Goal: Task Accomplishment & Management: Complete application form

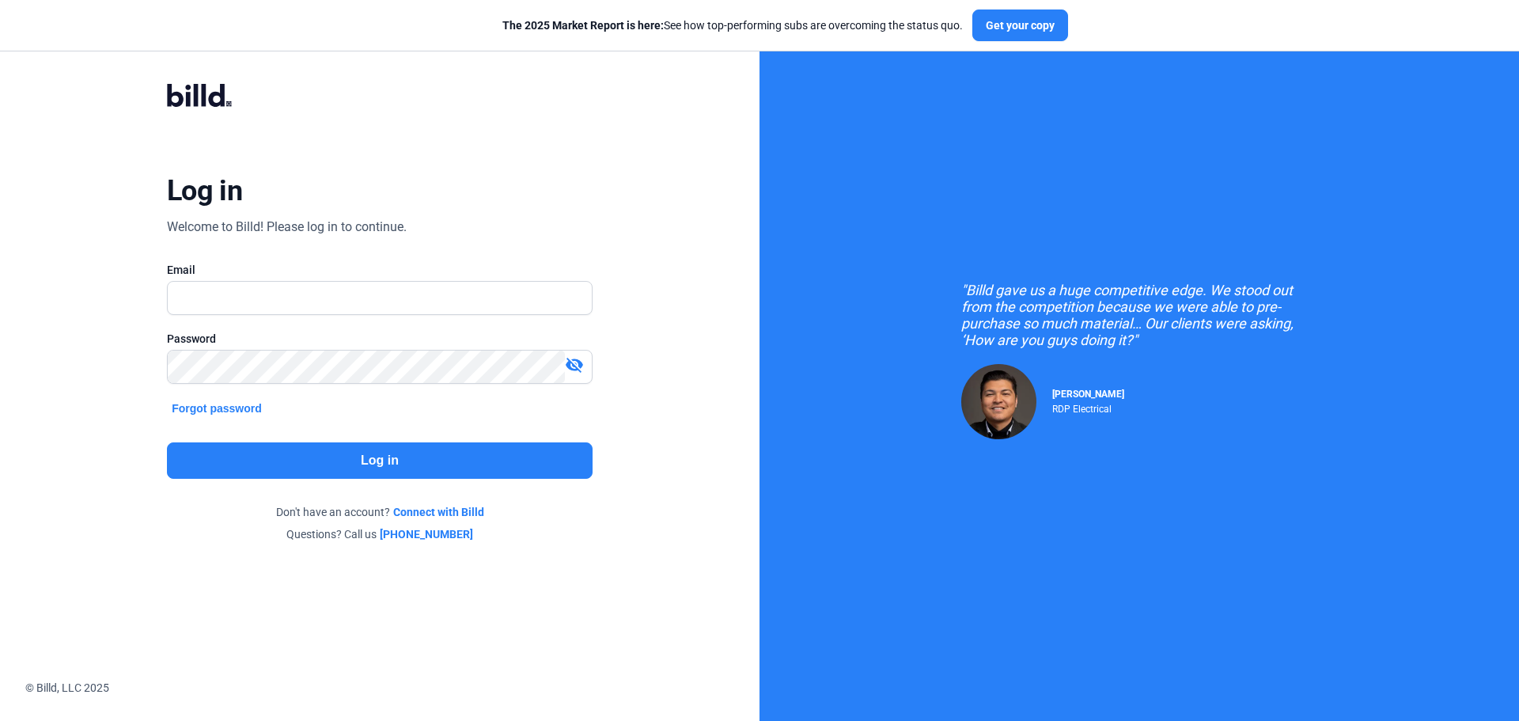
type input "[EMAIL_ADDRESS][DOMAIN_NAME]"
click at [574, 363] on mat-icon "visibility_off" at bounding box center [574, 364] width 19 height 19
click at [437, 457] on button "Log in" at bounding box center [380, 460] width 426 height 36
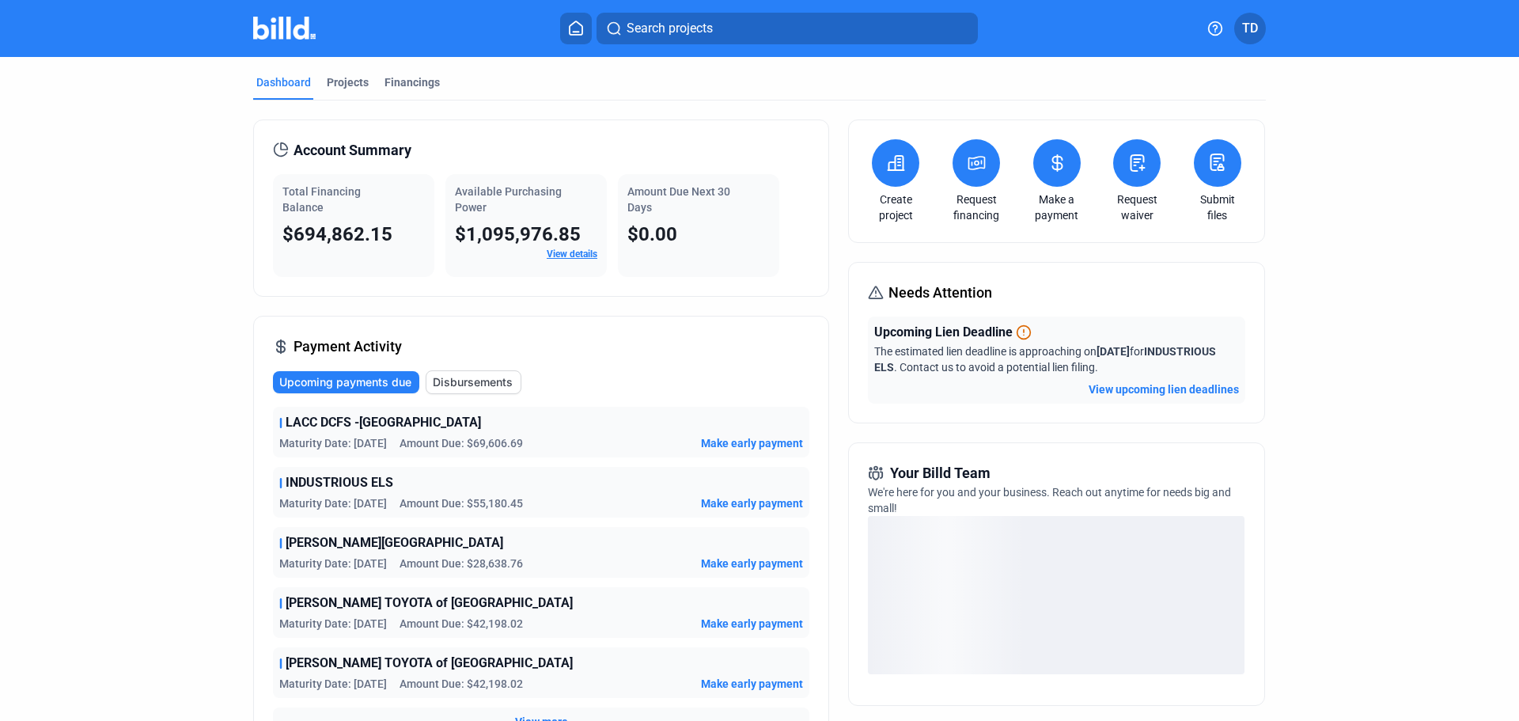
click at [1134, 205] on link "Request waiver" at bounding box center [1136, 207] width 55 height 32
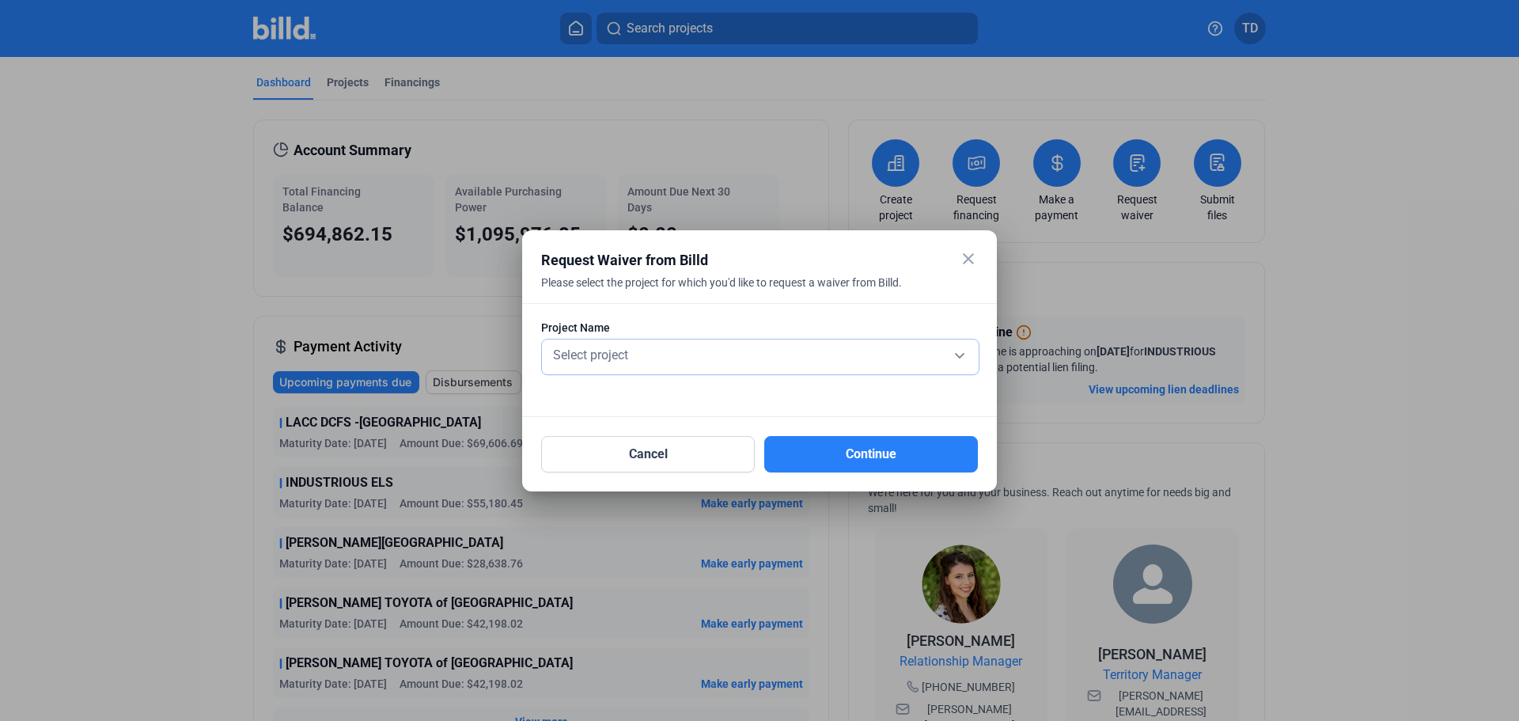
click at [830, 354] on div "Select project" at bounding box center [760, 354] width 421 height 22
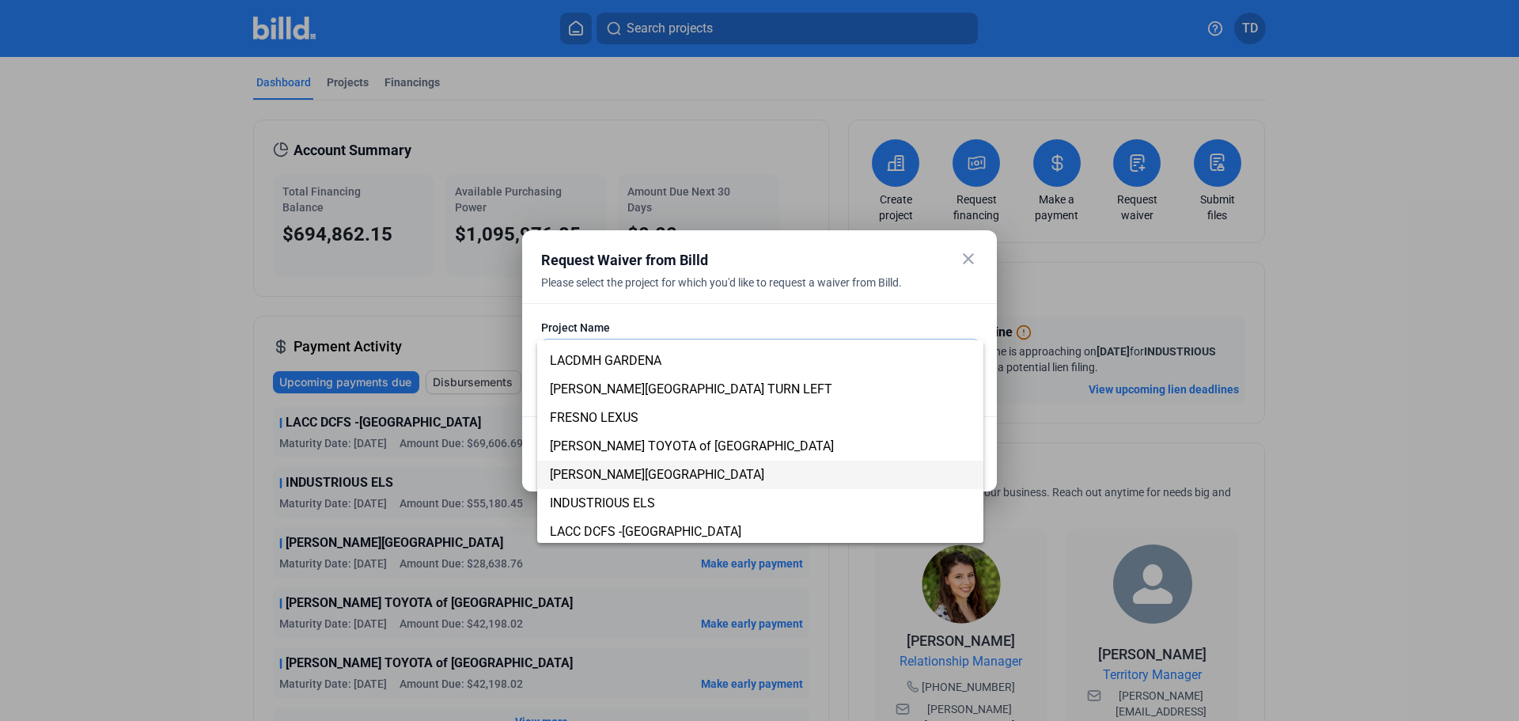
scroll to position [237, 0]
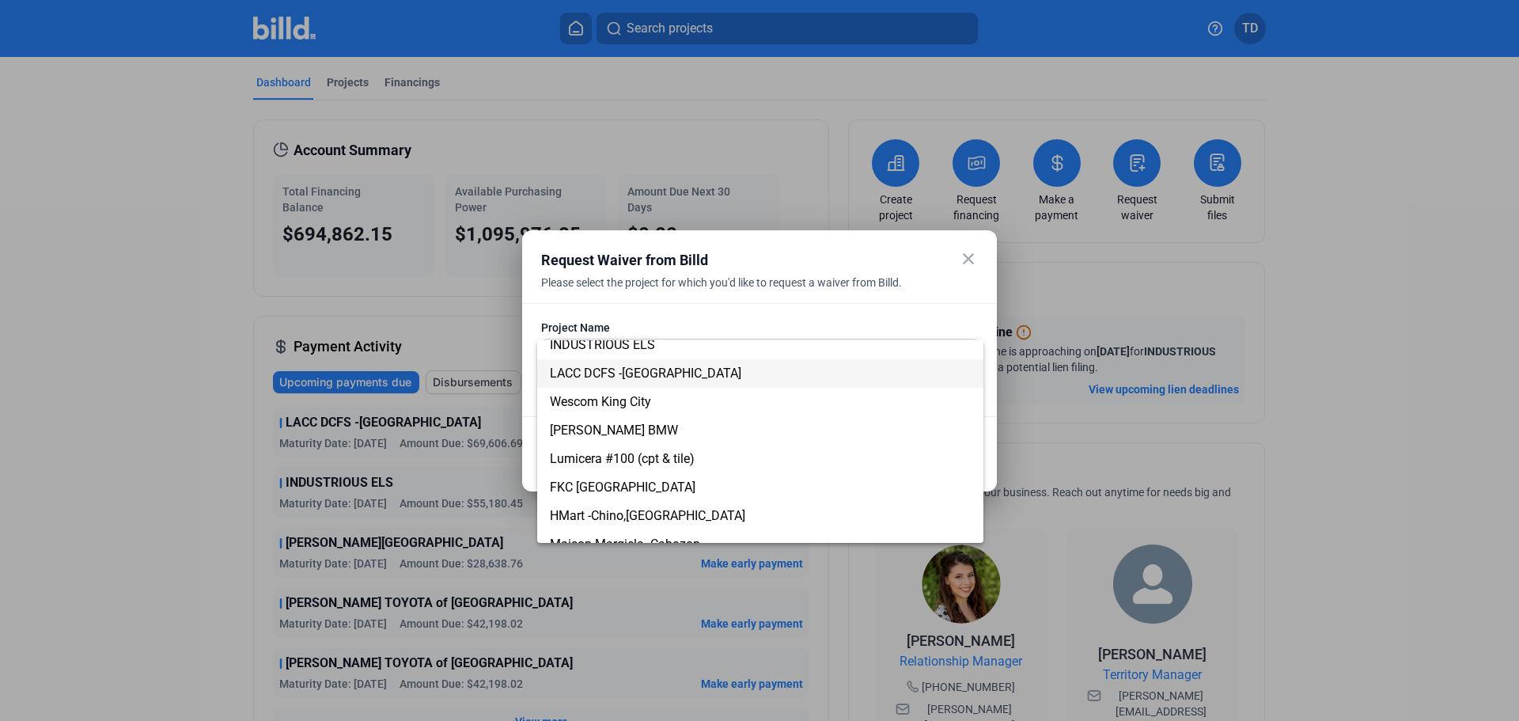
click at [665, 372] on span "LACC DCFS -[GEOGRAPHIC_DATA]" at bounding box center [645, 372] width 191 height 15
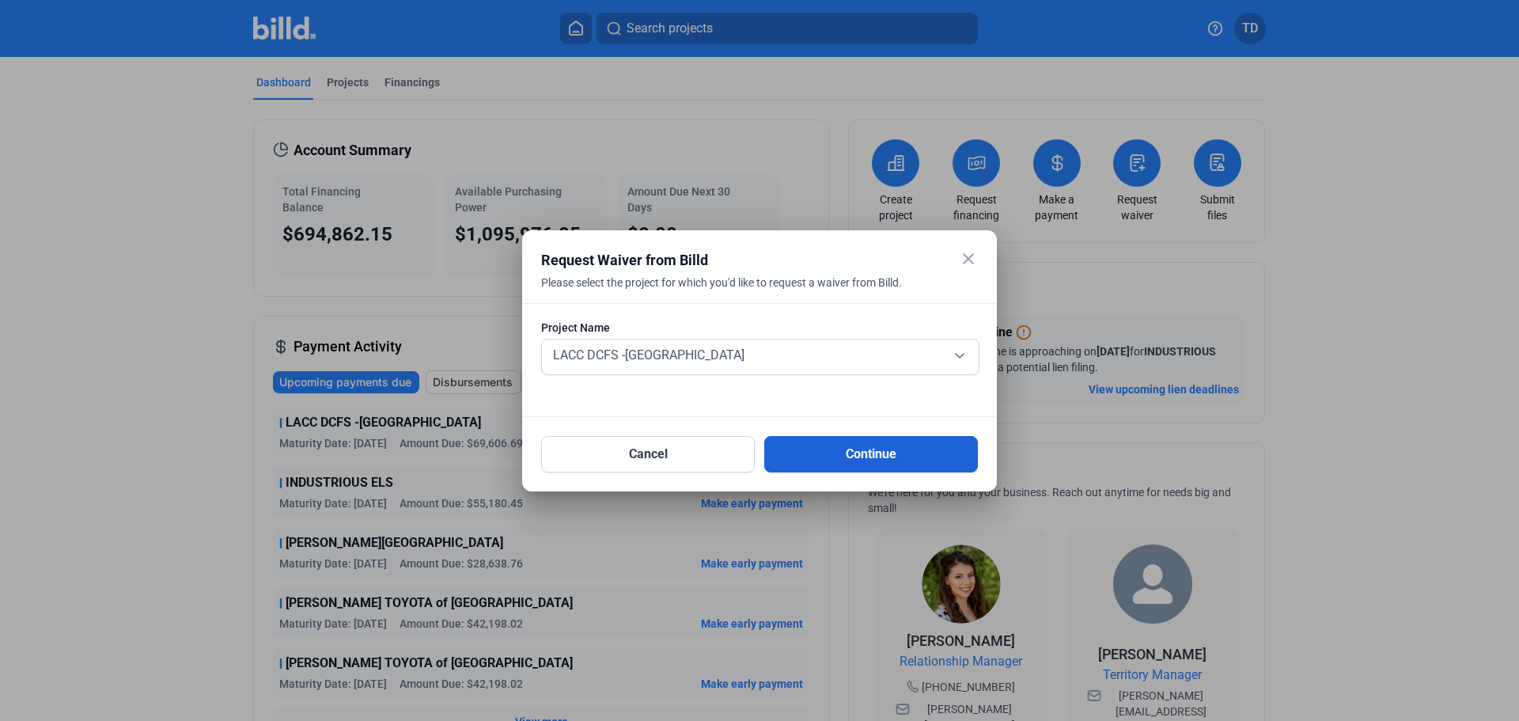
click at [839, 456] on button "Continue" at bounding box center [871, 454] width 214 height 36
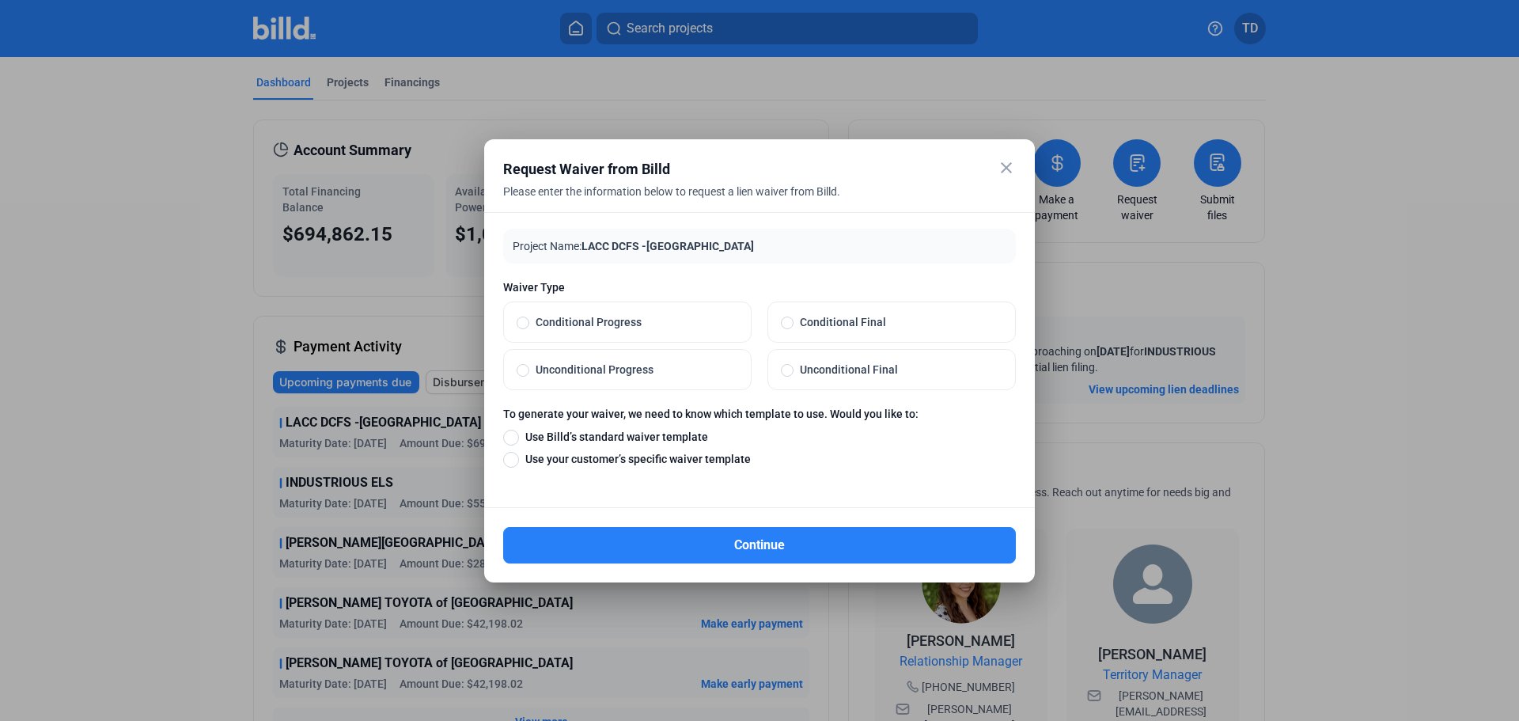
click at [520, 370] on span at bounding box center [523, 370] width 13 height 13
click at [520, 370] on input "Unconditional Progress" at bounding box center [523, 369] width 13 height 14
radio input "true"
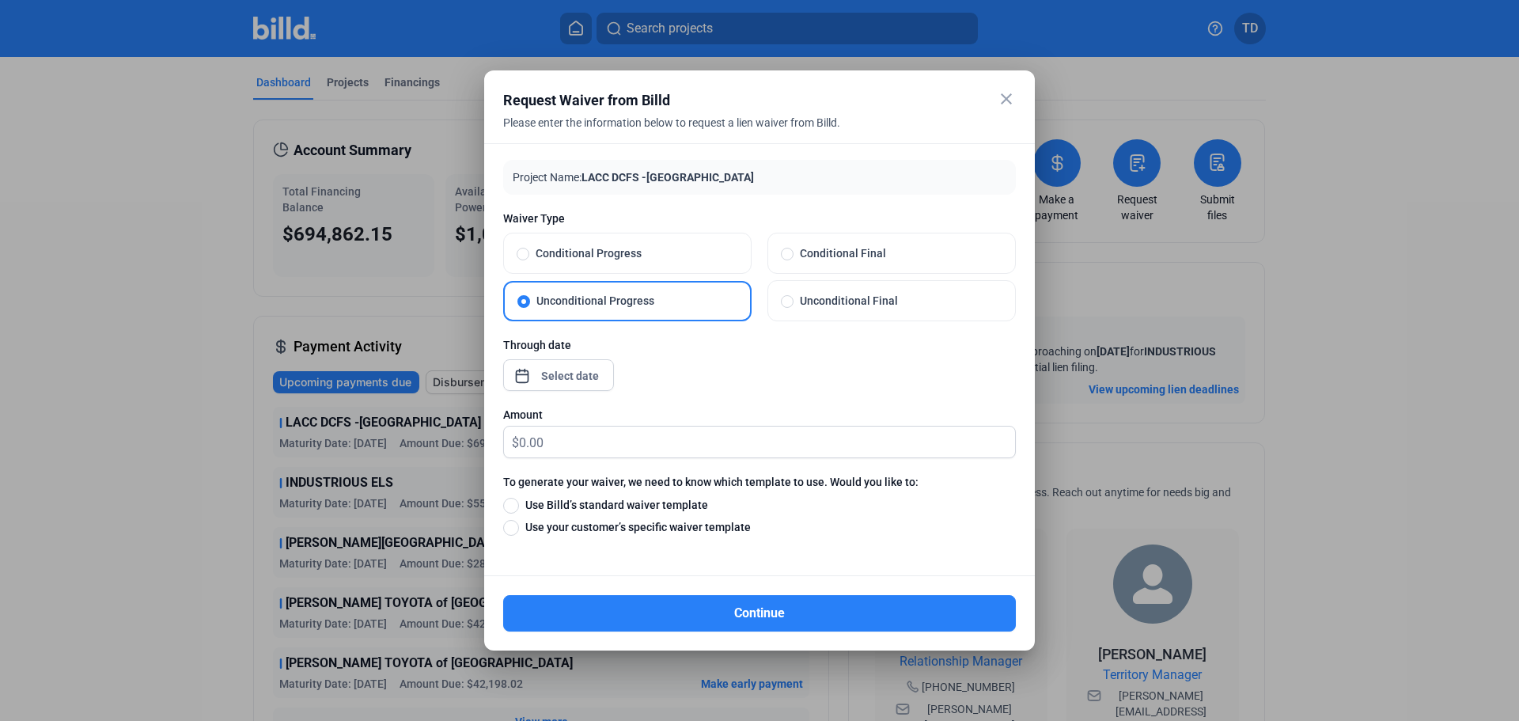
click at [582, 376] on div "close Request Waiver from Billd Please enter the information below to request a…" at bounding box center [759, 360] width 1519 height 721
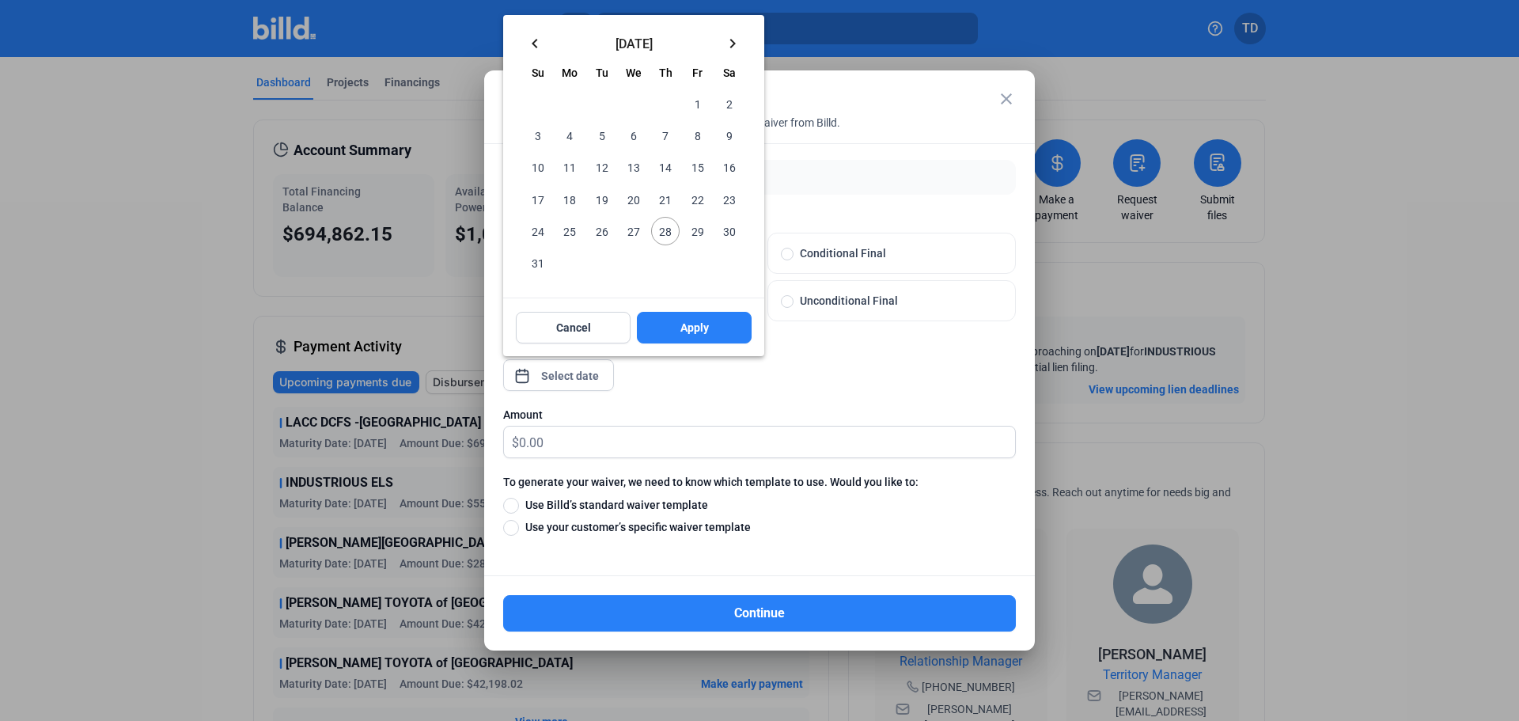
click at [536, 40] on mat-icon "keyboard_arrow_left" at bounding box center [534, 43] width 19 height 19
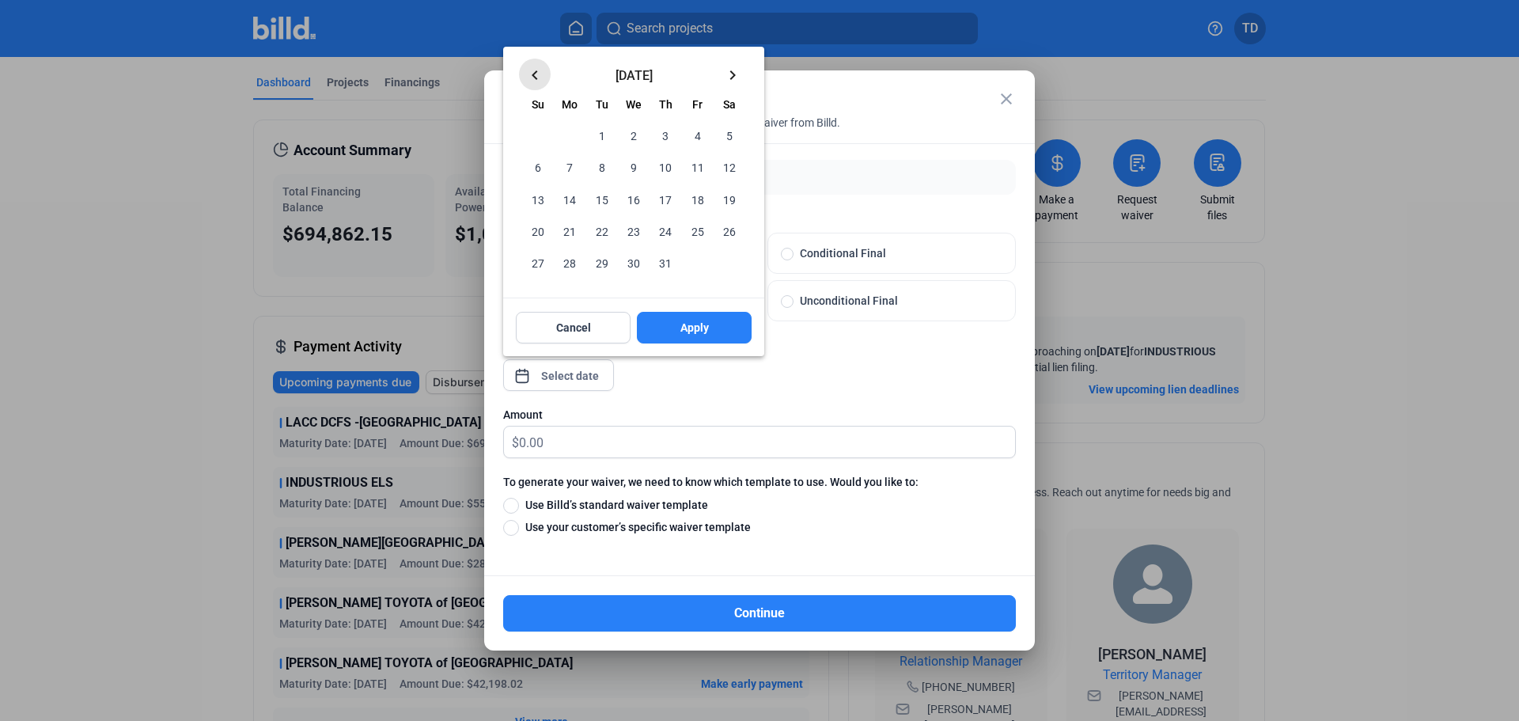
click at [533, 74] on mat-icon "keyboard_arrow_left" at bounding box center [534, 75] width 19 height 19
click at [569, 258] on span "30" at bounding box center [569, 262] width 28 height 28
click at [690, 327] on span "Apply" at bounding box center [694, 328] width 28 height 16
type input "[DATE]"
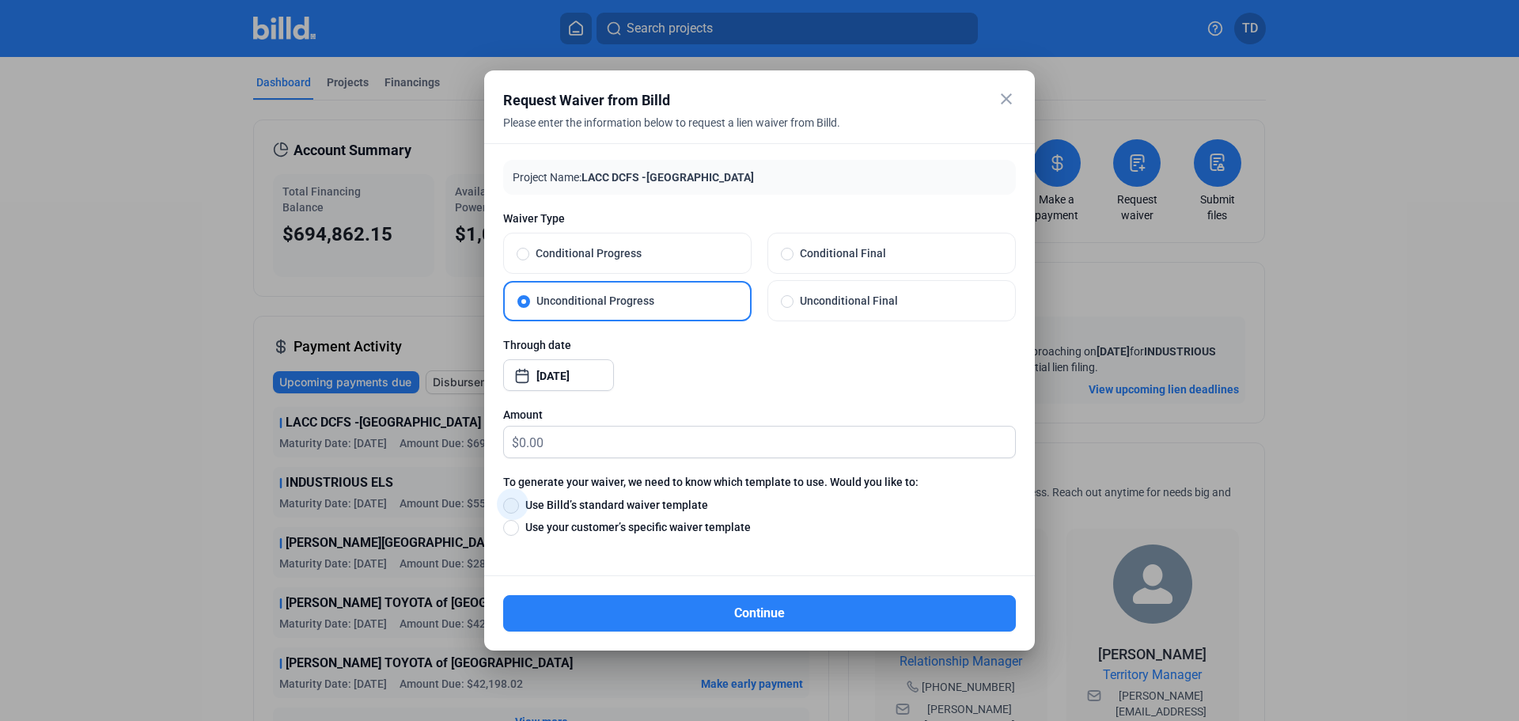
click at [516, 503] on span at bounding box center [511, 506] width 16 height 16
click at [516, 503] on input "Use Billd’s standard waiver template" at bounding box center [511, 504] width 16 height 17
radio input "true"
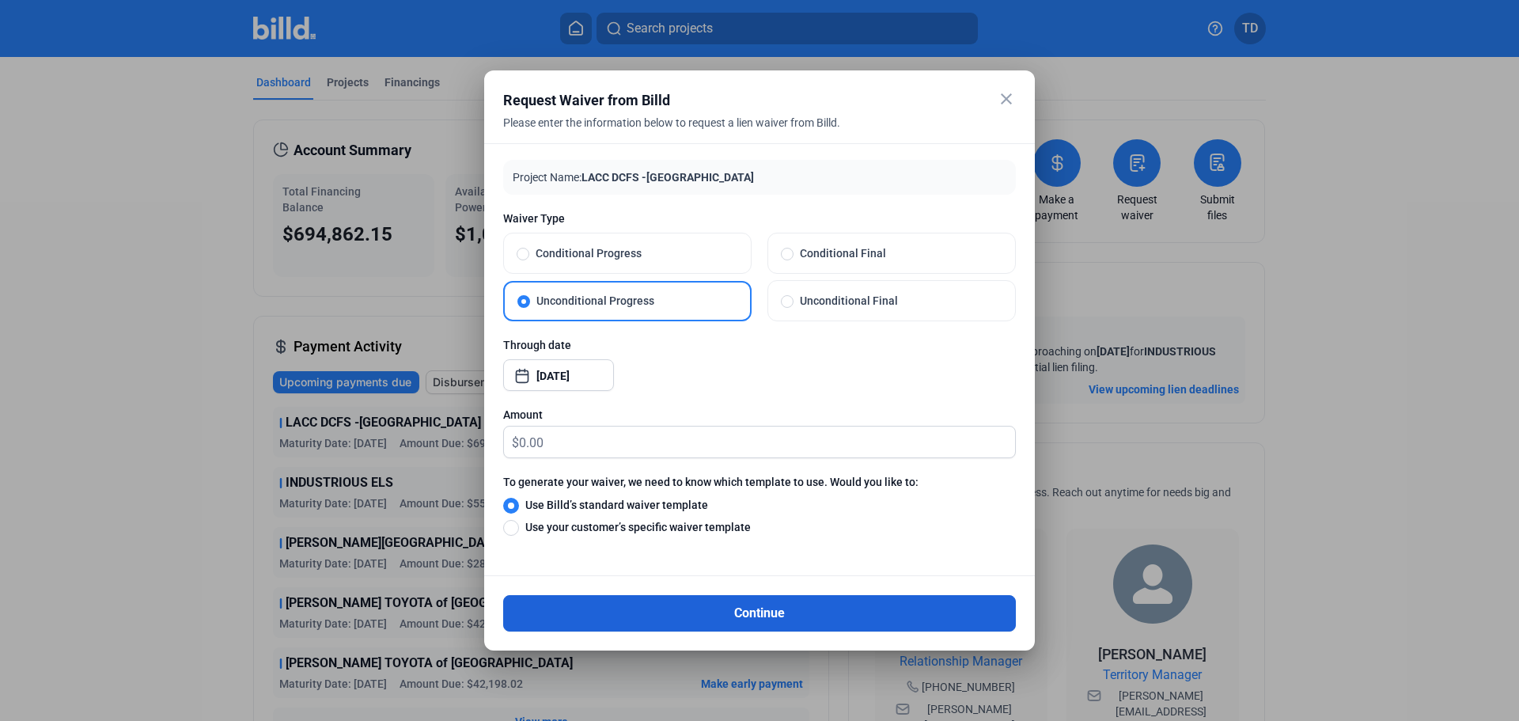
click at [759, 612] on button "Continue" at bounding box center [759, 613] width 513 height 36
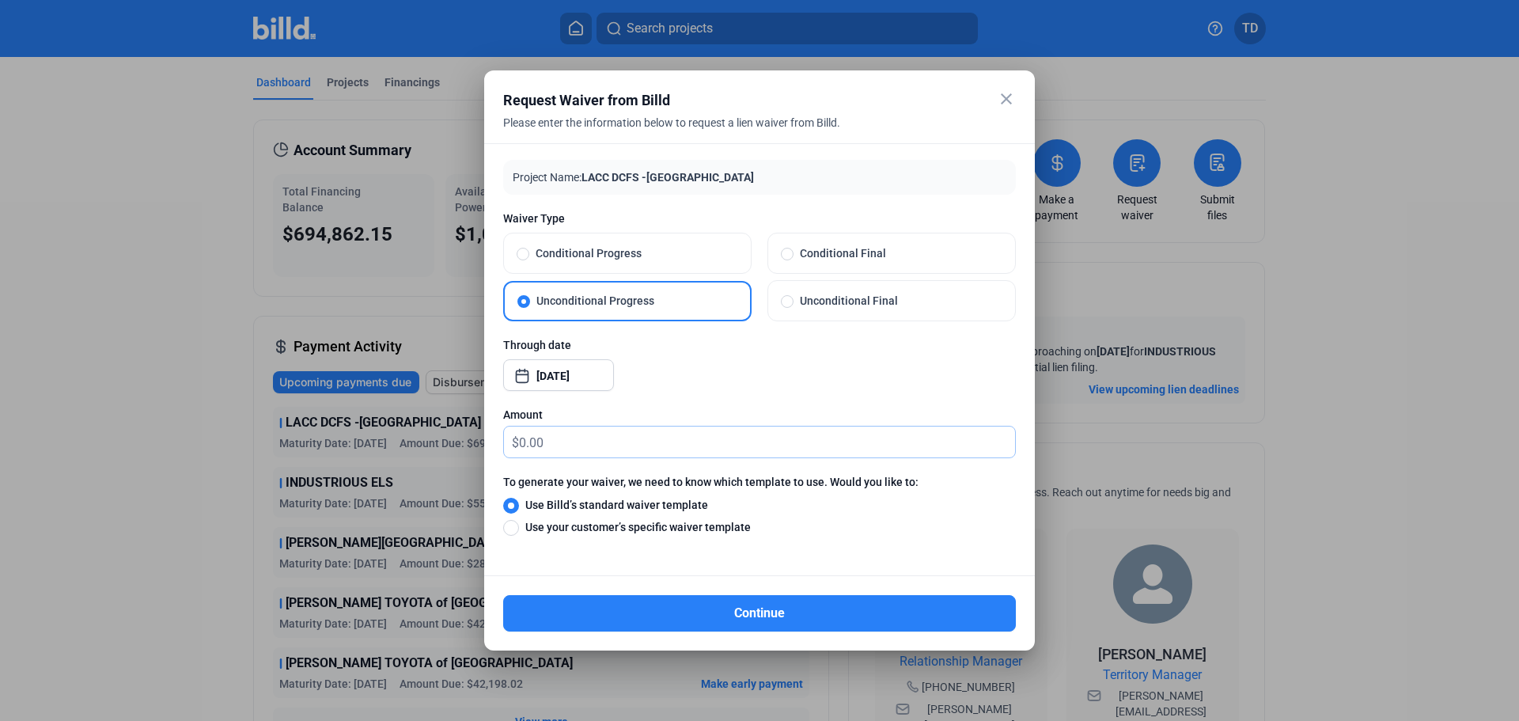
click at [563, 441] on input "text" at bounding box center [767, 441] width 496 height 31
click at [519, 254] on span at bounding box center [523, 254] width 13 height 13
click at [519, 254] on input "Conditional Progress" at bounding box center [523, 253] width 13 height 14
radio input "true"
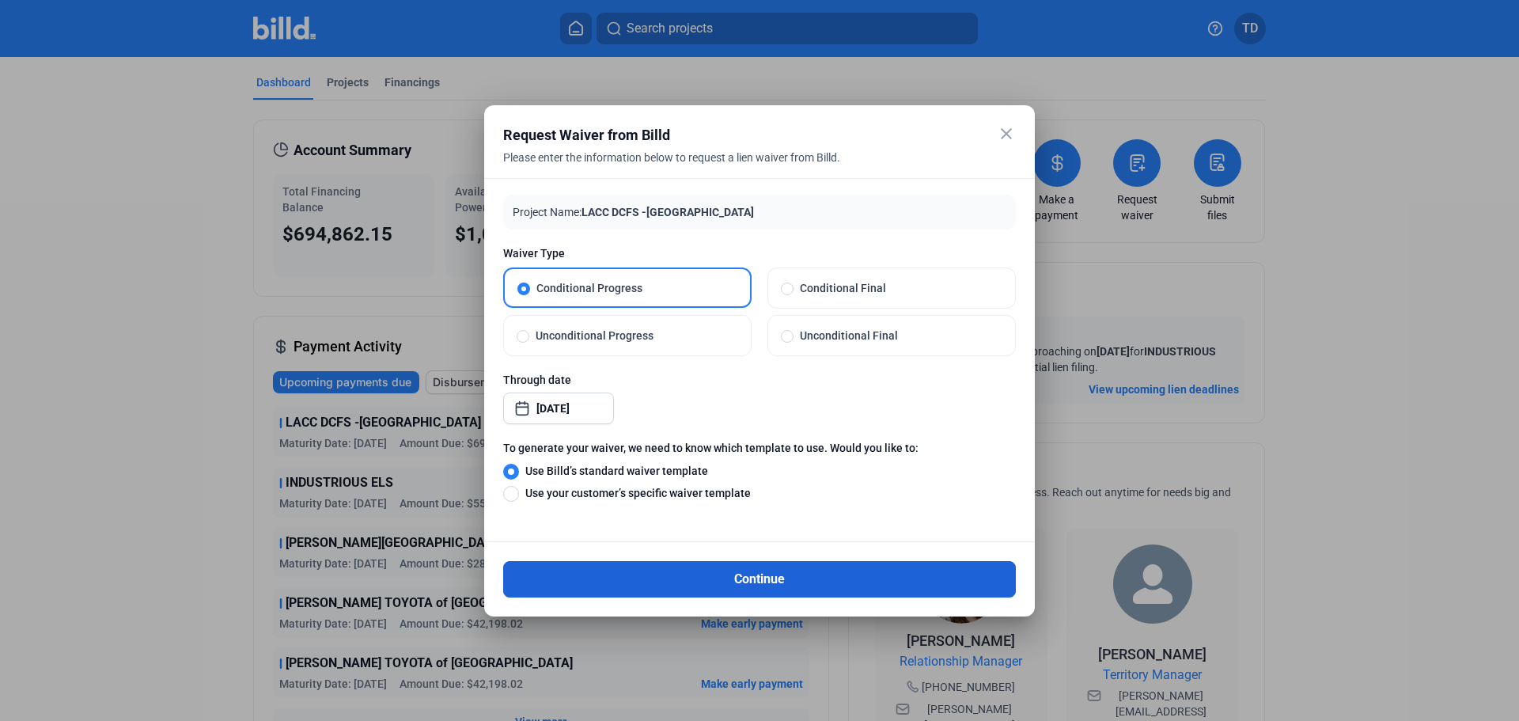
click at [729, 572] on button "Continue" at bounding box center [759, 579] width 513 height 36
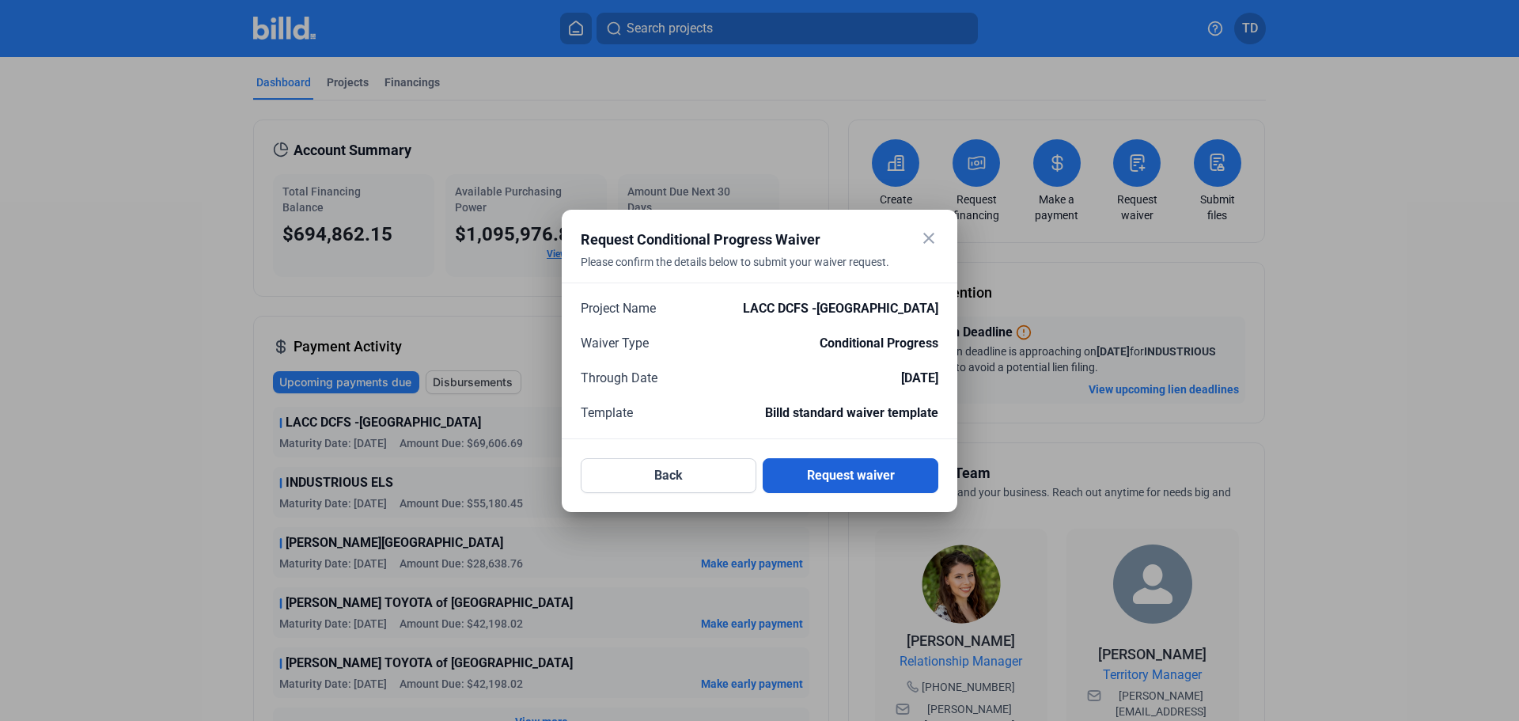
click at [862, 475] on button "Request waiver" at bounding box center [851, 475] width 176 height 35
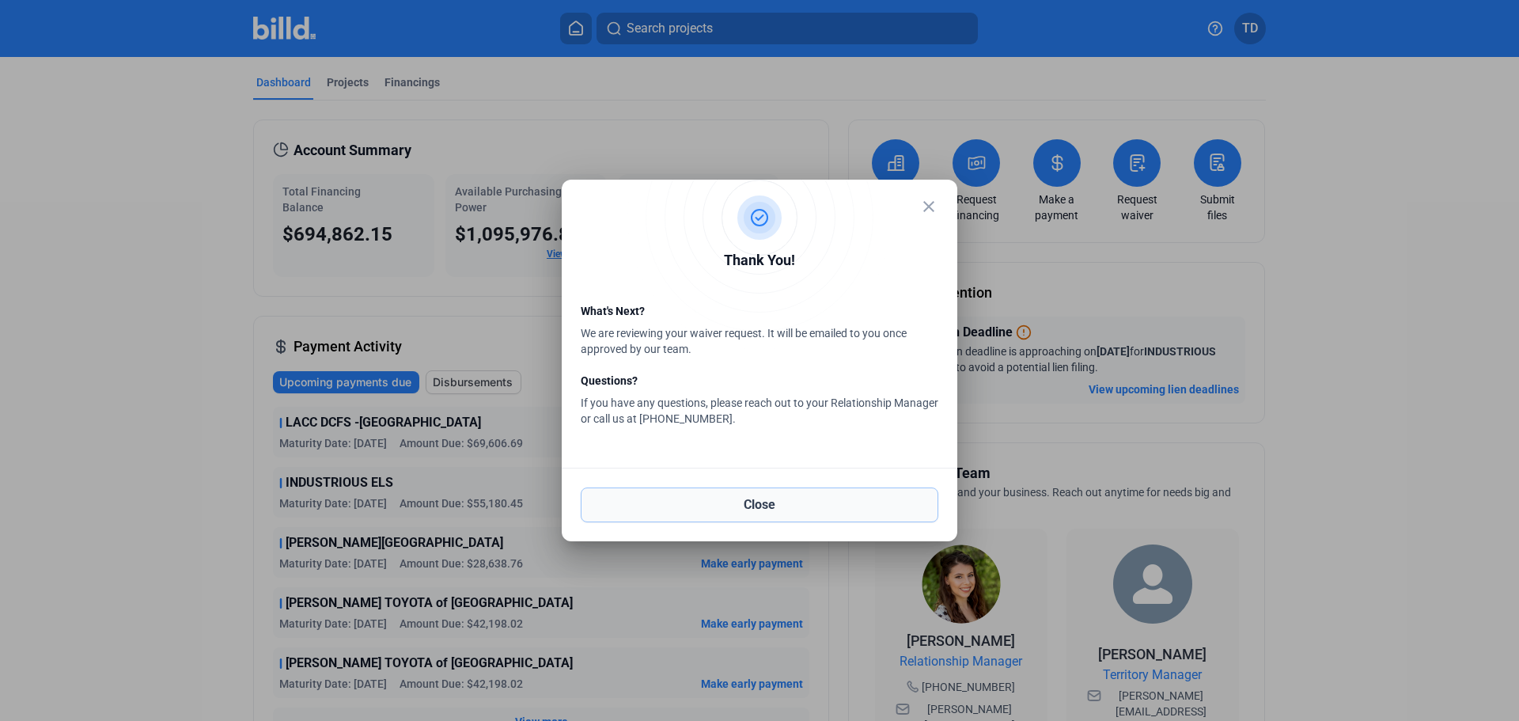
click at [763, 506] on button "Close" at bounding box center [760, 504] width 358 height 35
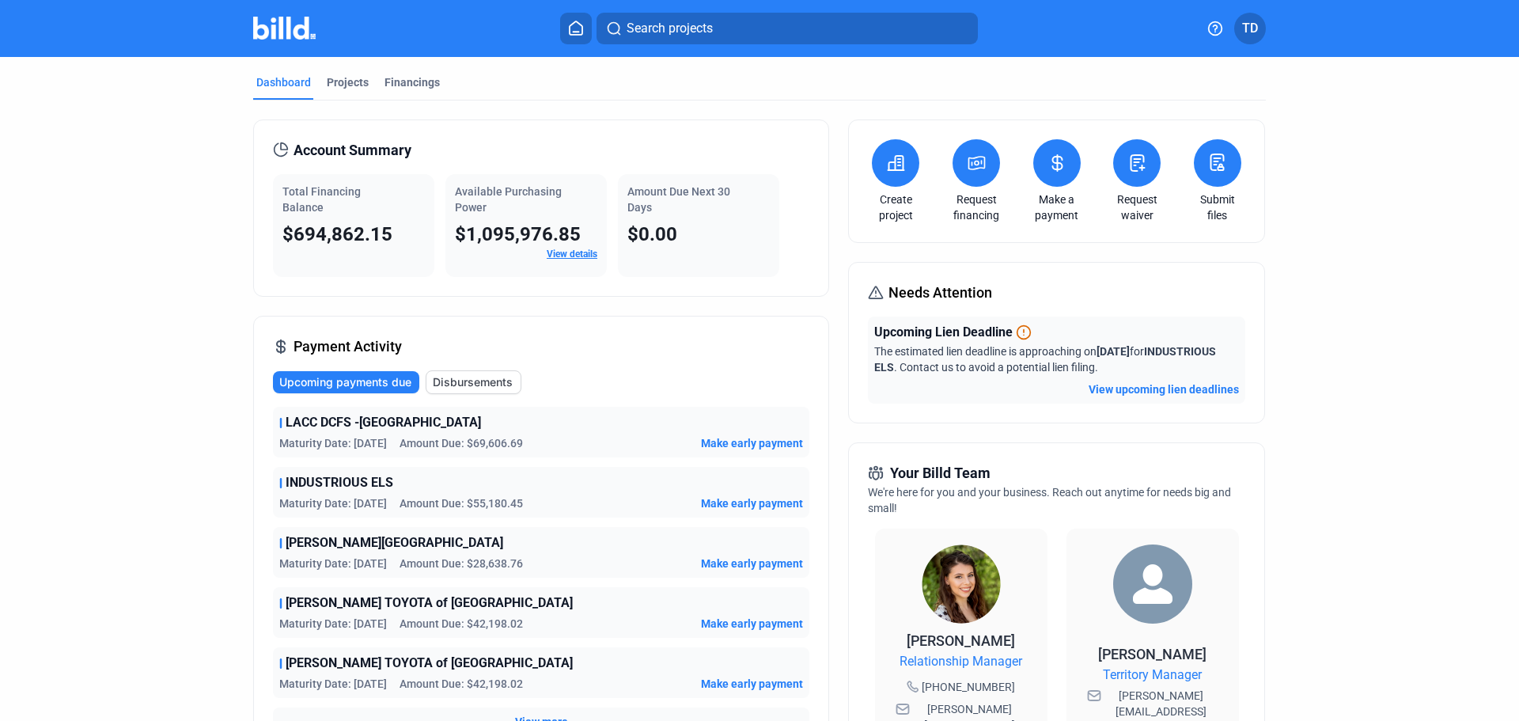
click at [1132, 204] on link "Request waiver" at bounding box center [1136, 207] width 55 height 32
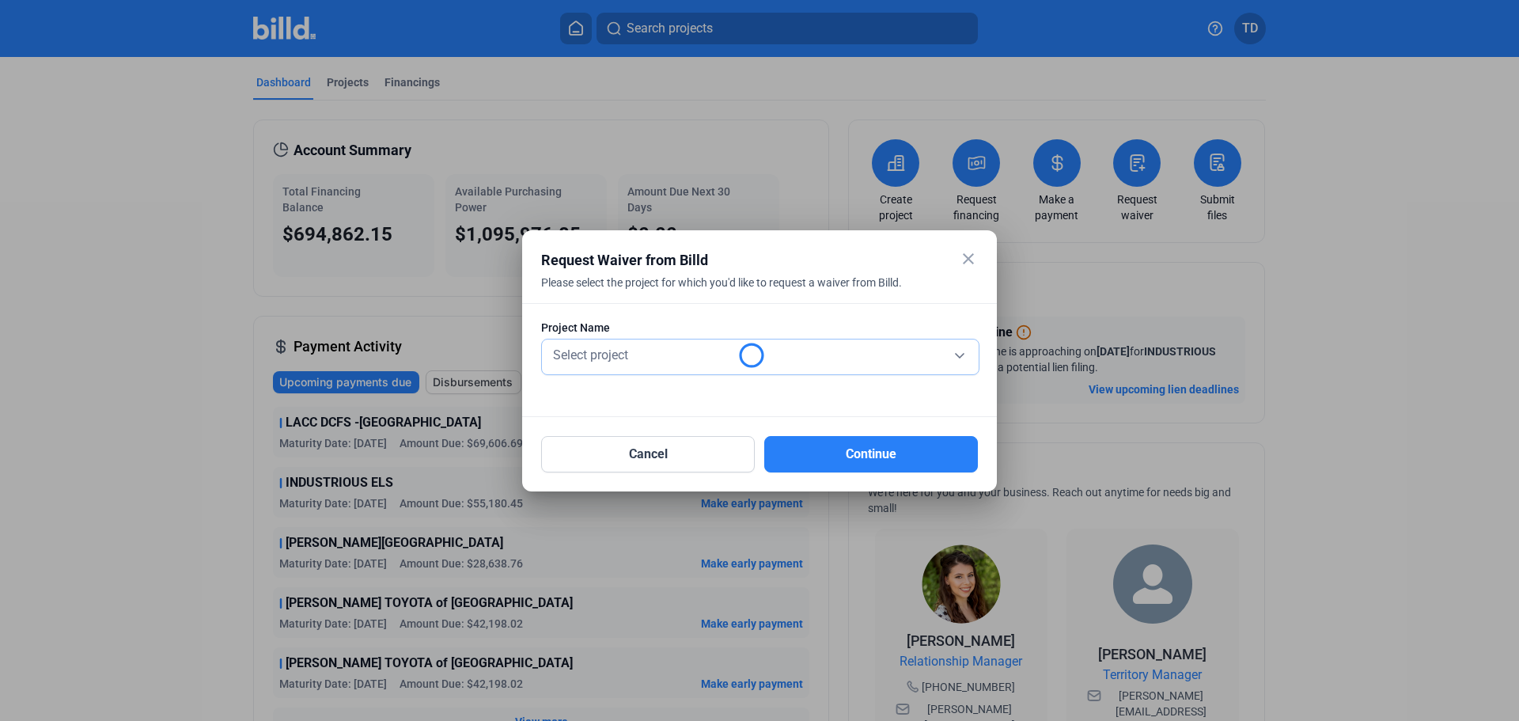
click at [806, 359] on div "Select project" at bounding box center [760, 354] width 421 height 22
click at [954, 353] on div "Select project" at bounding box center [760, 354] width 421 height 22
click at [960, 352] on div "Select project" at bounding box center [760, 354] width 421 height 22
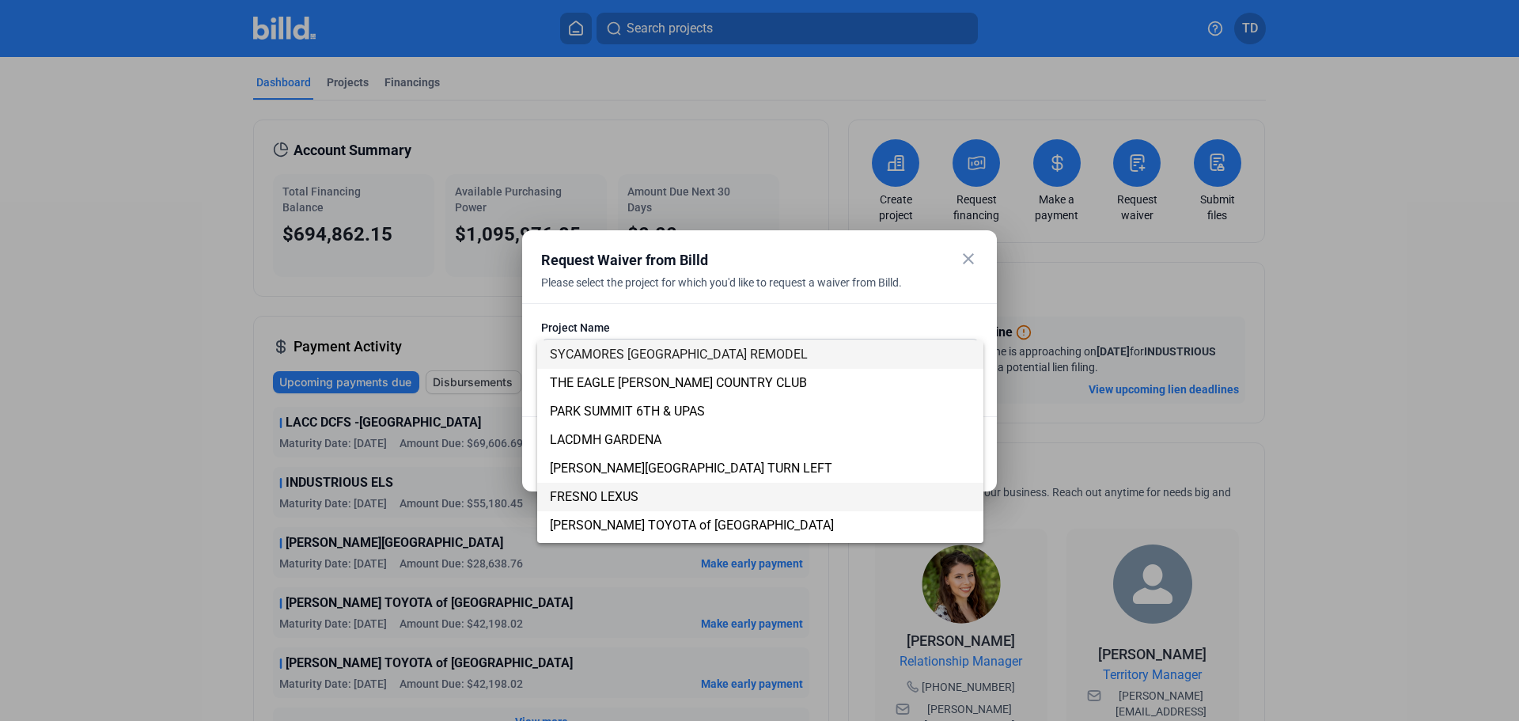
click at [637, 495] on span "FRESNO LEXUS" at bounding box center [594, 496] width 89 height 15
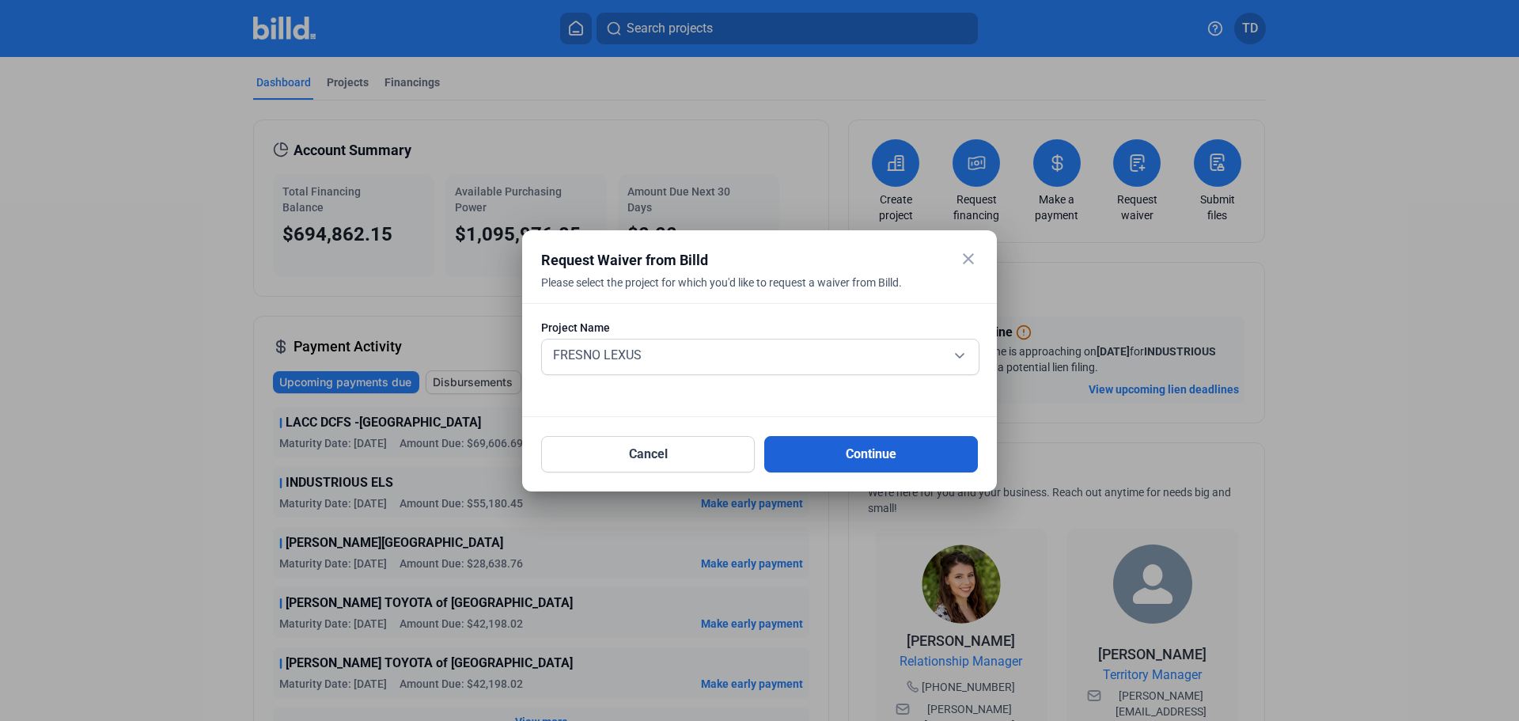
click at [860, 459] on button "Continue" at bounding box center [871, 454] width 214 height 36
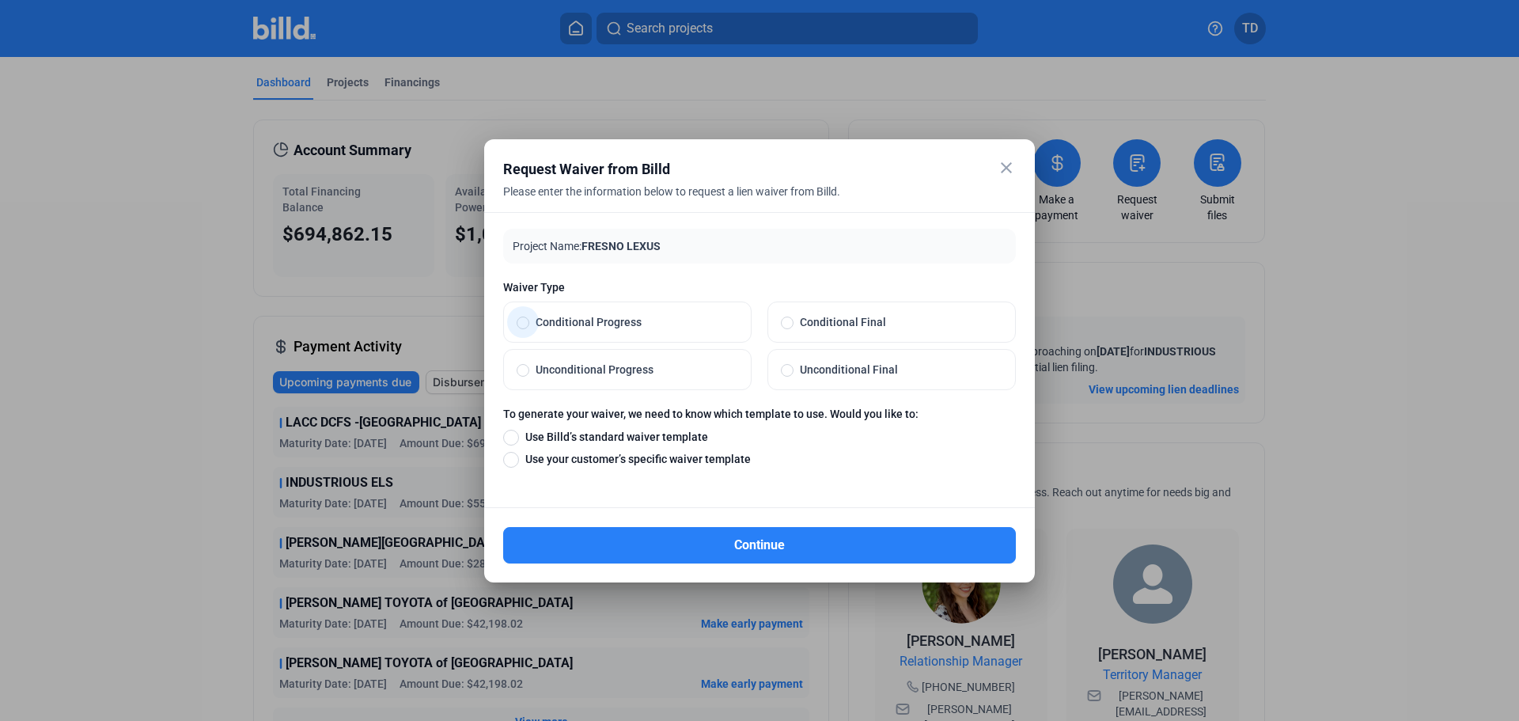
click at [525, 321] on span at bounding box center [523, 322] width 13 height 13
click at [525, 321] on input "Conditional Progress" at bounding box center [523, 322] width 13 height 14
radio input "true"
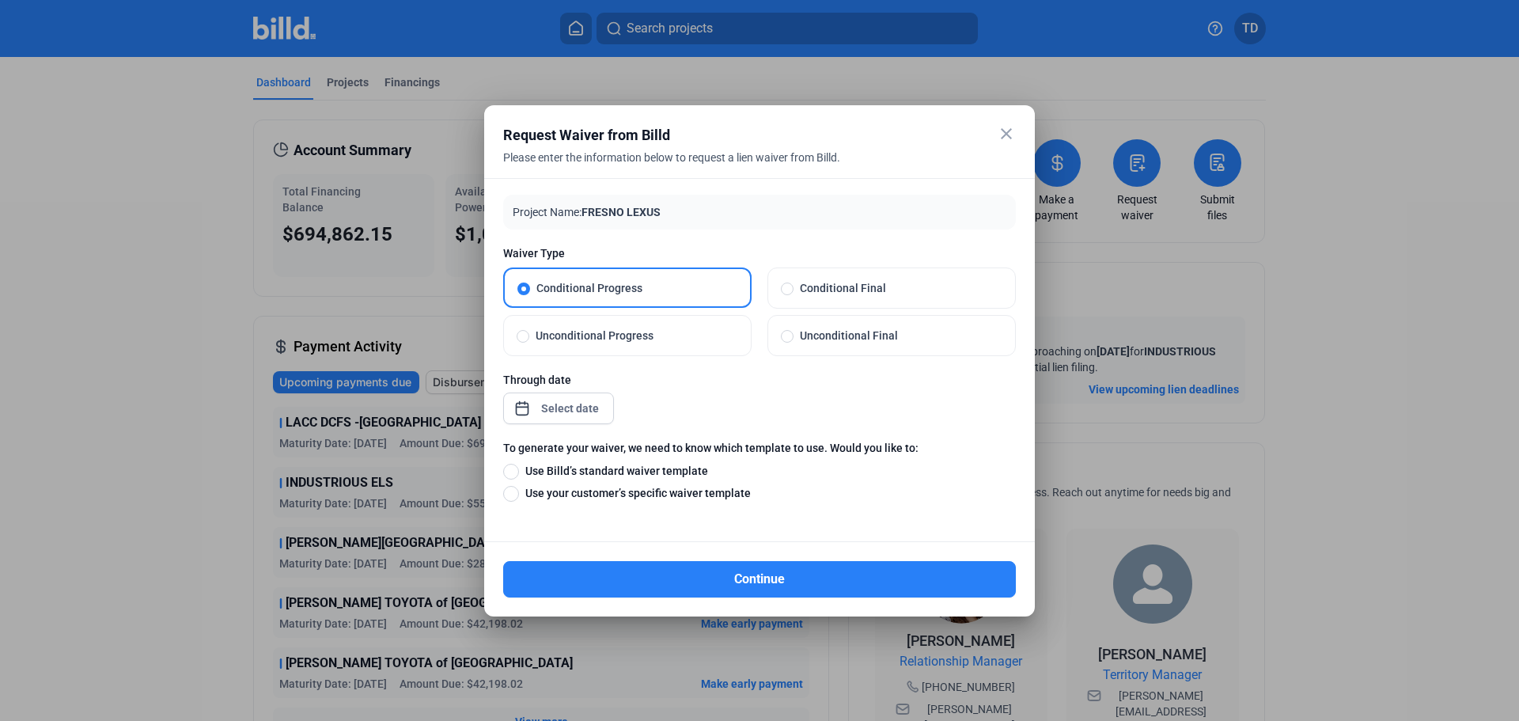
click at [562, 411] on div "close Request Waiver from Billd Please enter the information below to request a…" at bounding box center [759, 360] width 1519 height 721
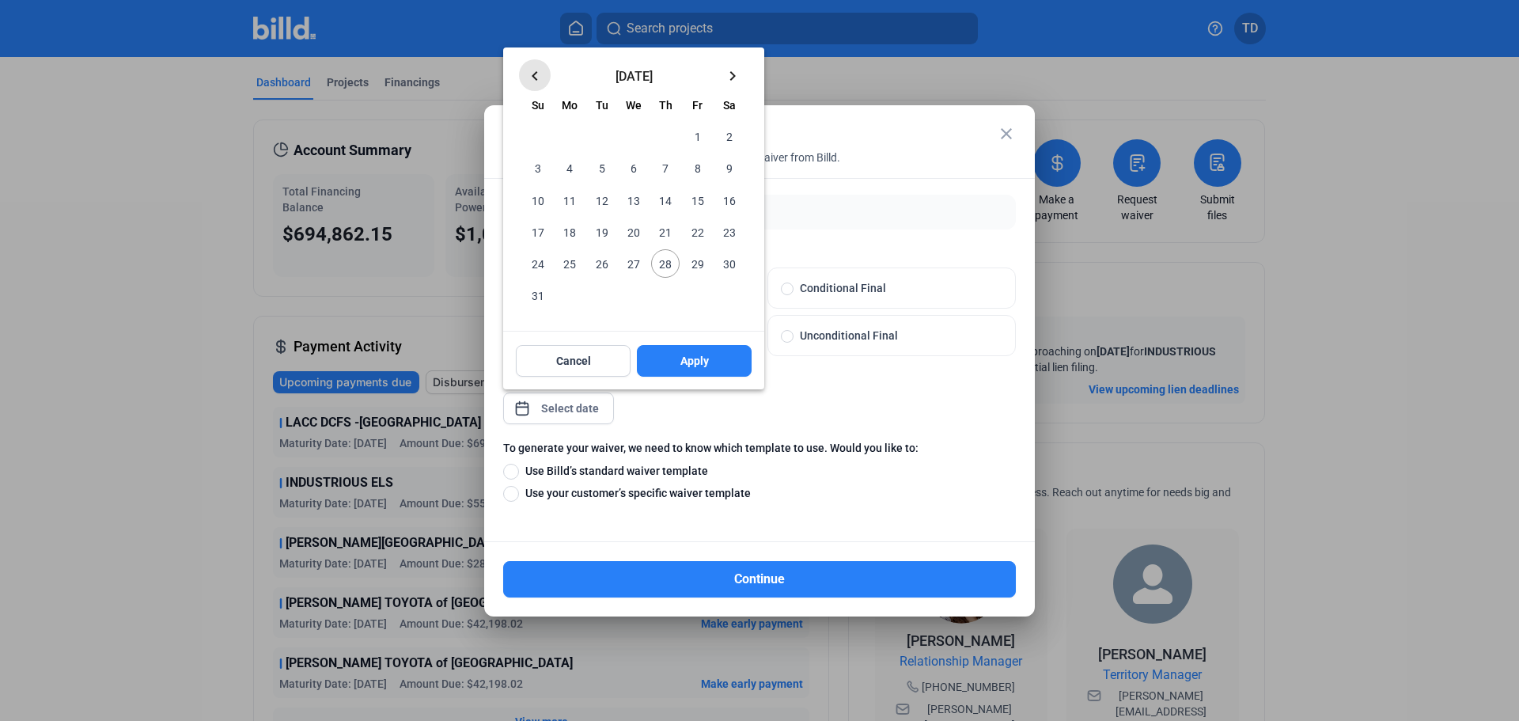
click at [532, 72] on mat-icon "keyboard_arrow_left" at bounding box center [534, 75] width 19 height 19
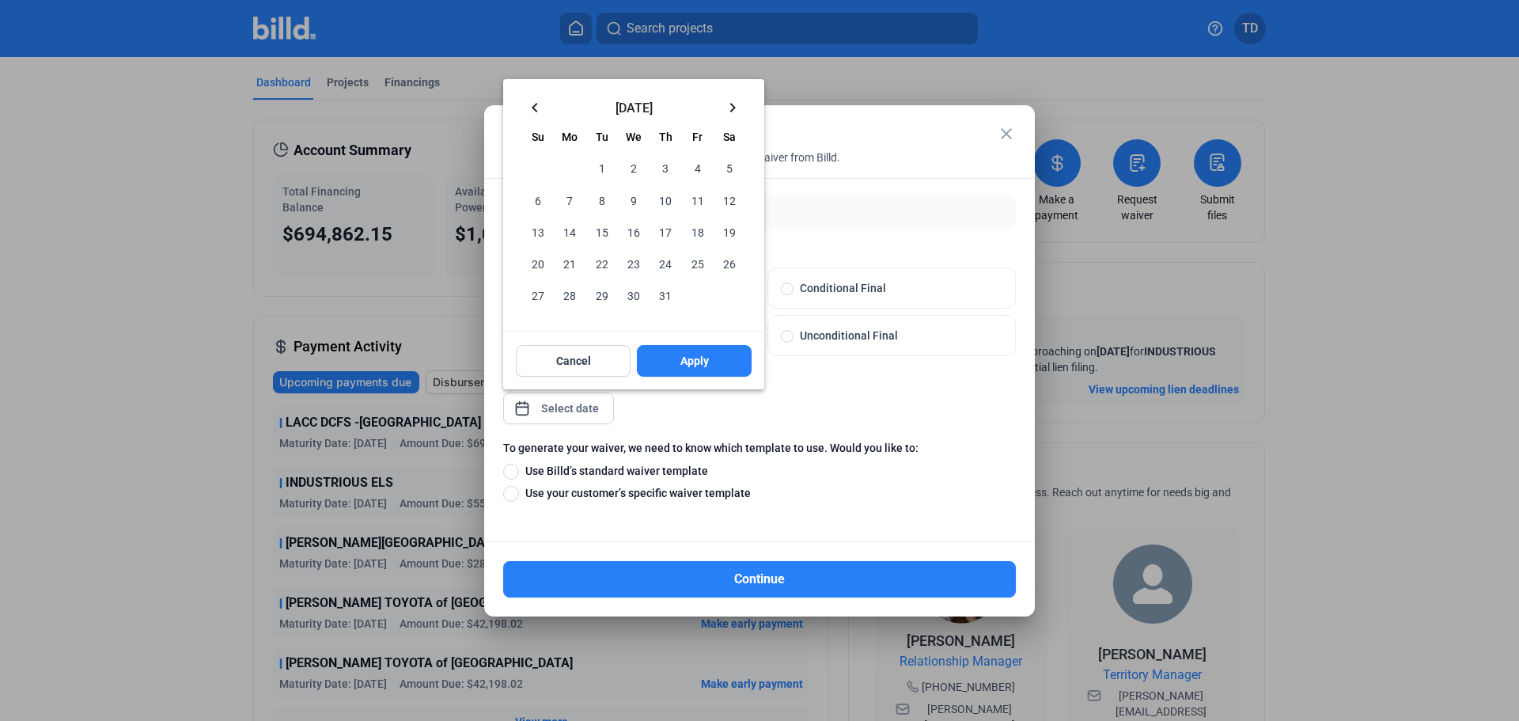
click at [669, 292] on span "31" at bounding box center [665, 295] width 28 height 28
click at [695, 362] on span "Apply" at bounding box center [694, 361] width 28 height 16
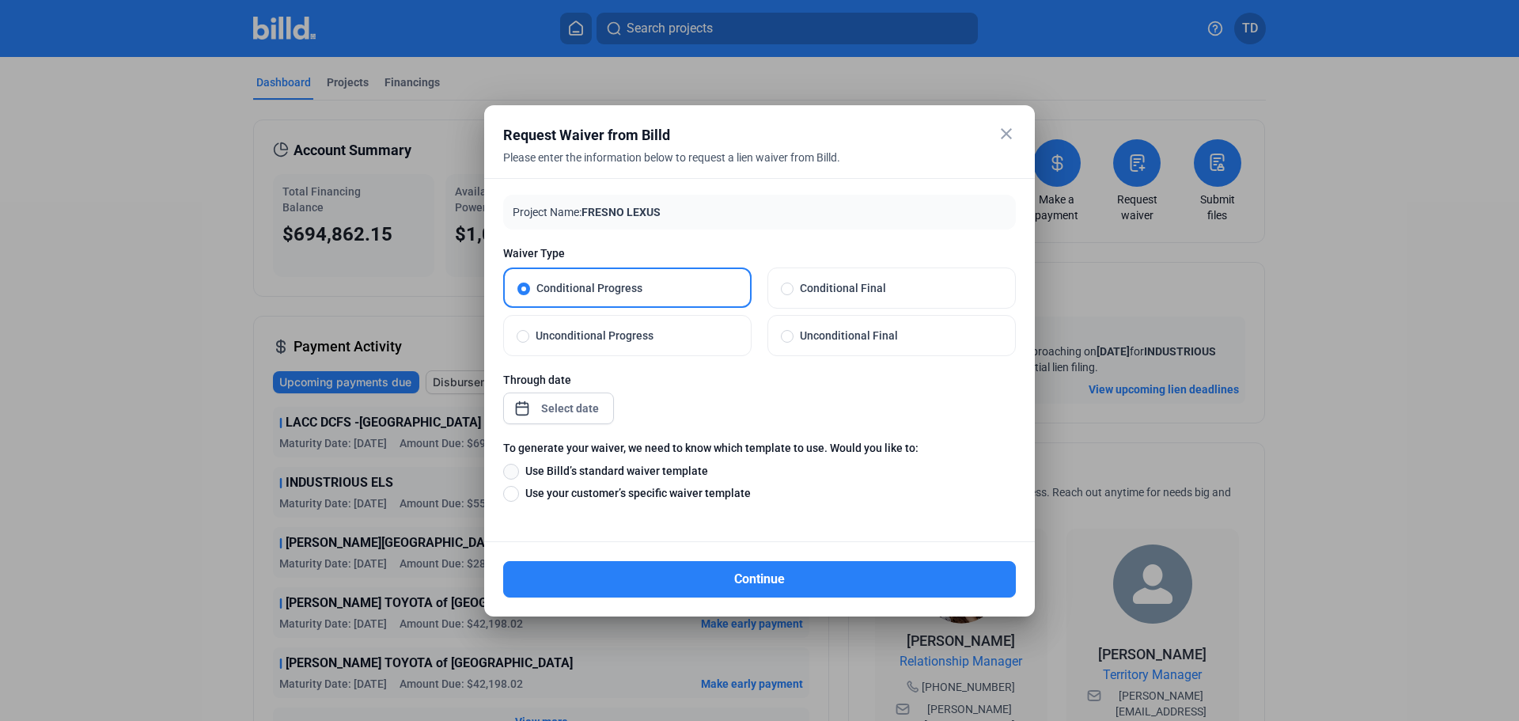
click at [507, 468] on span at bounding box center [511, 472] width 16 height 16
click at [507, 468] on input "Use Billd’s standard waiver template" at bounding box center [511, 470] width 16 height 17
radio input "true"
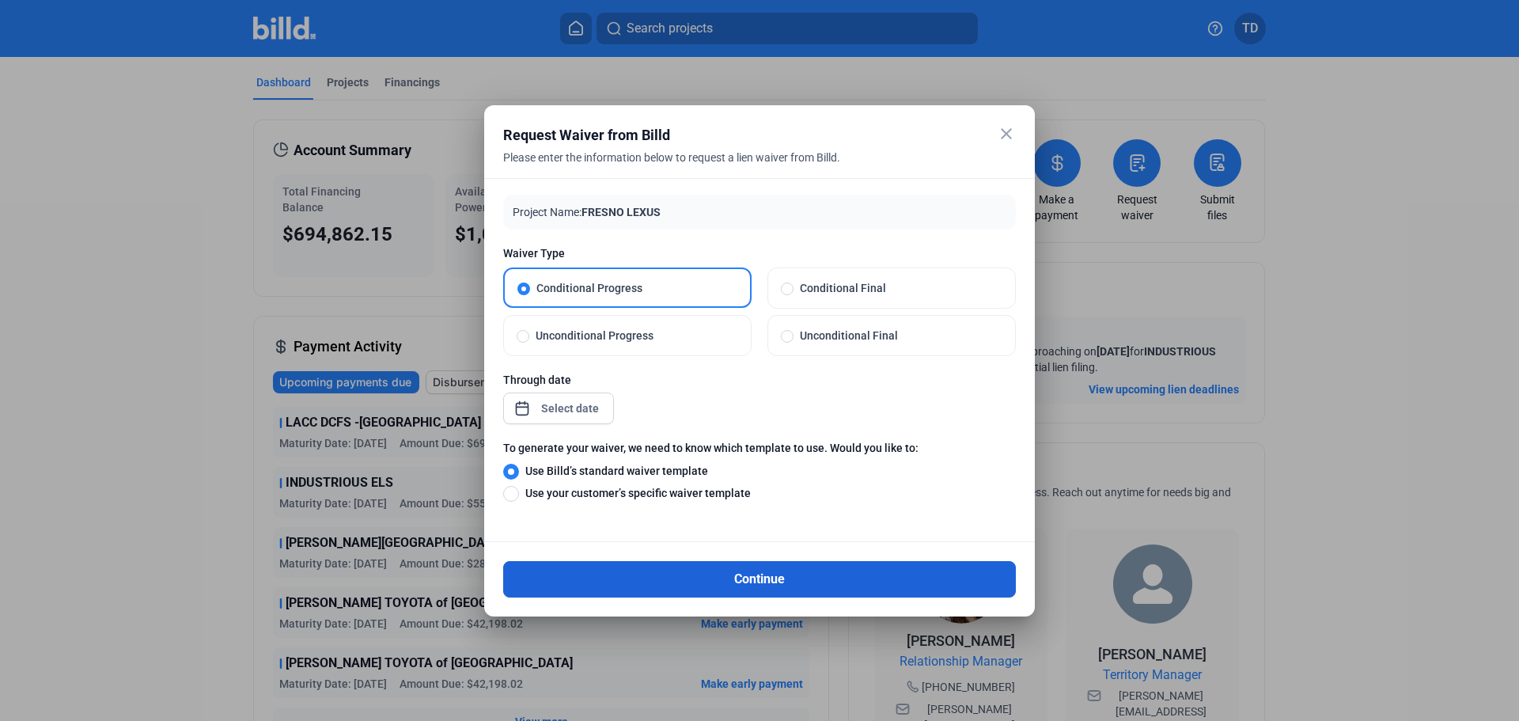
click at [777, 576] on button "Continue" at bounding box center [759, 579] width 513 height 36
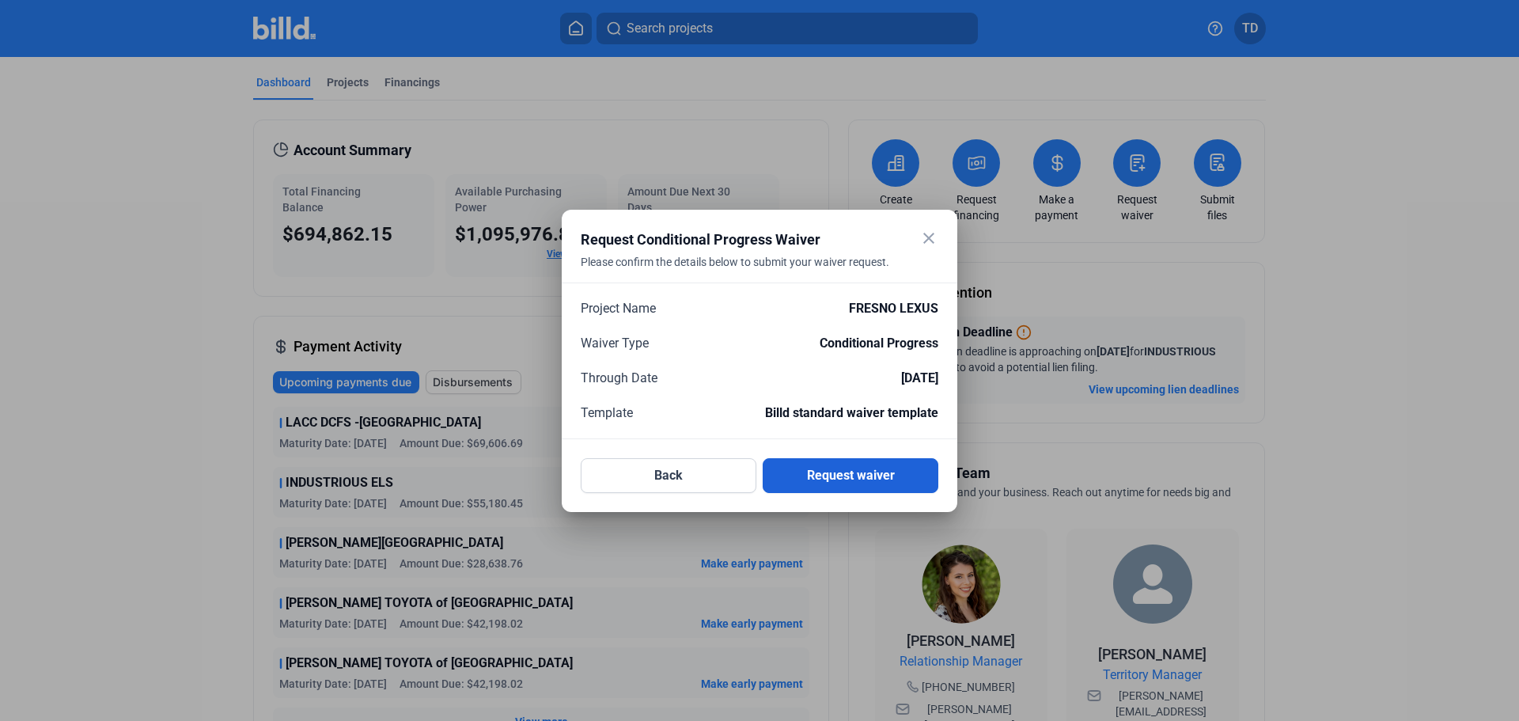
click at [824, 472] on button "Request waiver" at bounding box center [851, 475] width 176 height 35
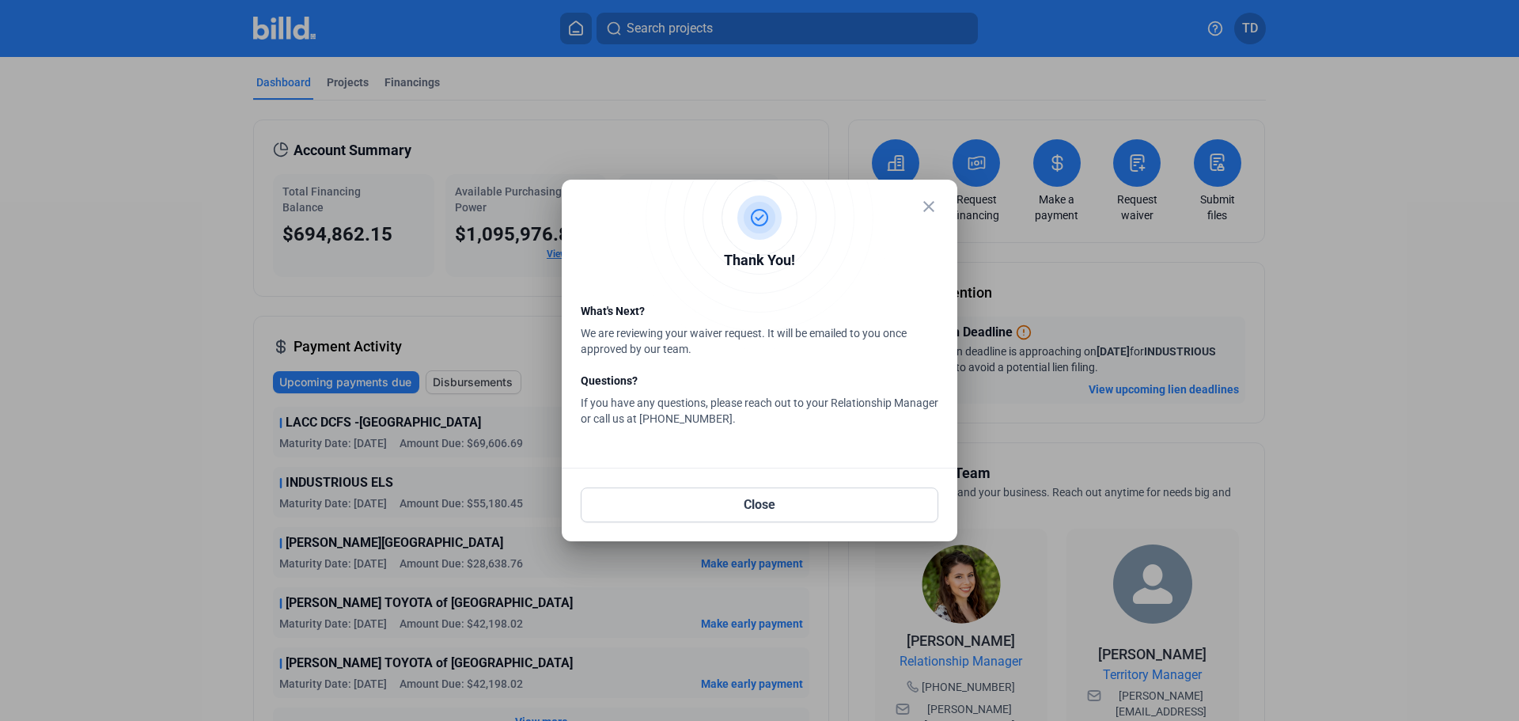
click at [927, 207] on mat-icon "close" at bounding box center [928, 206] width 19 height 19
